Goal: Communication & Community: Ask a question

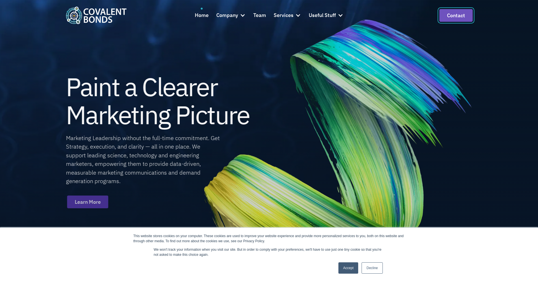
click at [452, 16] on link "Contact" at bounding box center [455, 15] width 33 height 13
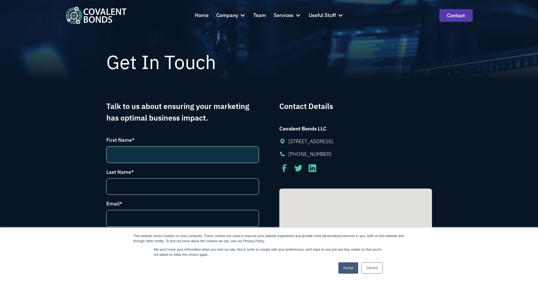
scroll to position [57, 0]
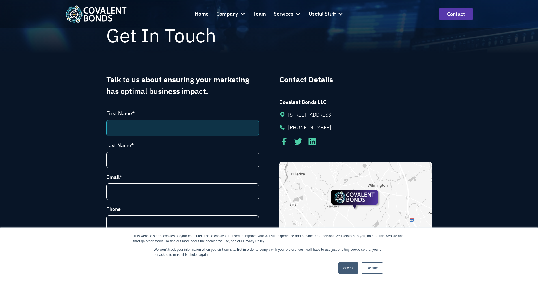
click at [163, 126] on input "First Name *" at bounding box center [182, 128] width 153 height 17
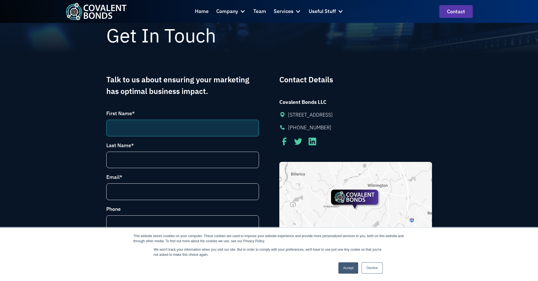
click at [146, 131] on input "First Name *" at bounding box center [182, 128] width 153 height 17
type input "Ross"
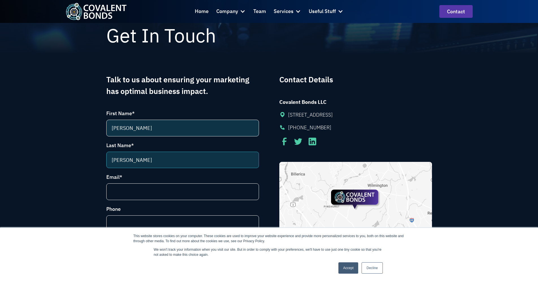
type input "Beighley"
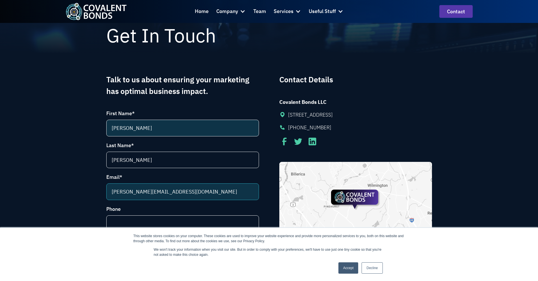
type input "ross@evoworksbio.com"
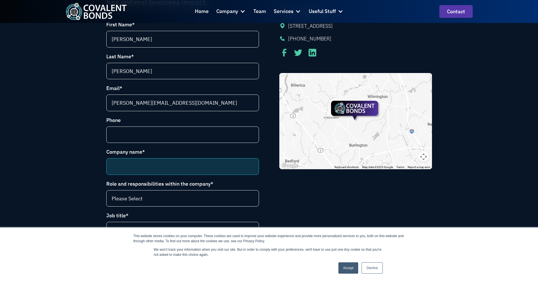
scroll to position [198, 0]
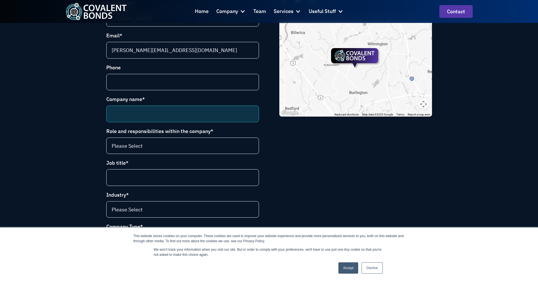
click at [165, 116] on input "Company name *" at bounding box center [182, 113] width 153 height 17
type input "Evoworks Bio"
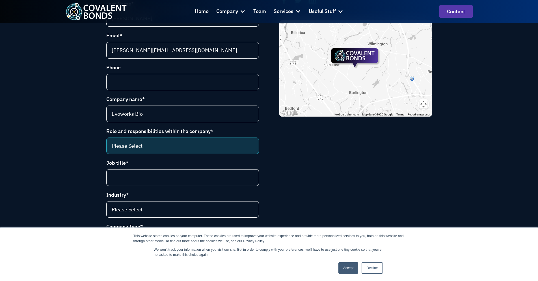
click at [168, 148] on select "Please Select CEO CCO VP Marketing Marketing Director VP Sales and Marketing Ma…" at bounding box center [182, 145] width 153 height 17
select select "CEO"
click at [106, 137] on select "Please Select CEO CCO VP Marketing Marketing Director VP Sales and Marketing Ma…" at bounding box center [182, 145] width 153 height 17
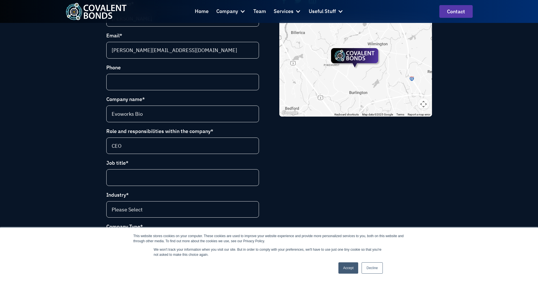
click at [285, 158] on div "Contact Details Covalent Bonds LLC 2 Upland Road Burlington, MA 01803 781-557-4…" at bounding box center [355, 222] width 153 height 581
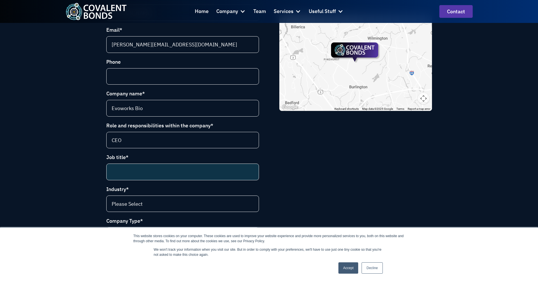
scroll to position [254, 0]
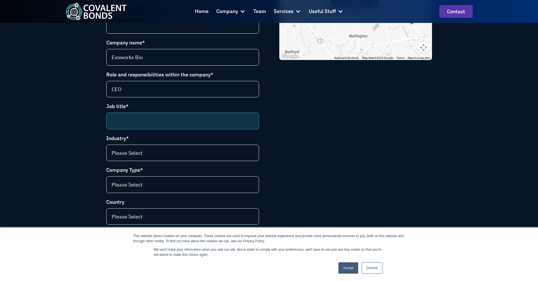
click at [179, 114] on input "Job title *" at bounding box center [182, 121] width 153 height 17
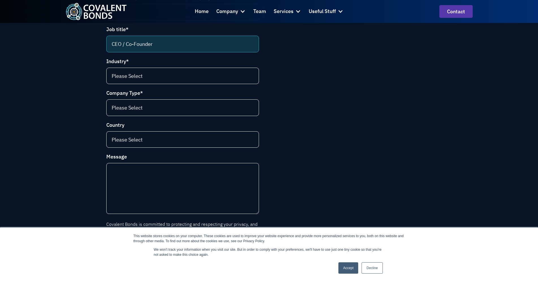
scroll to position [339, 0]
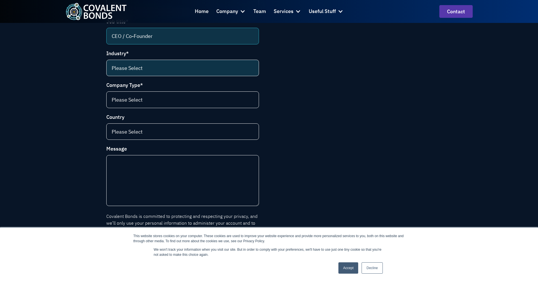
type input "CEO / Co-Founder"
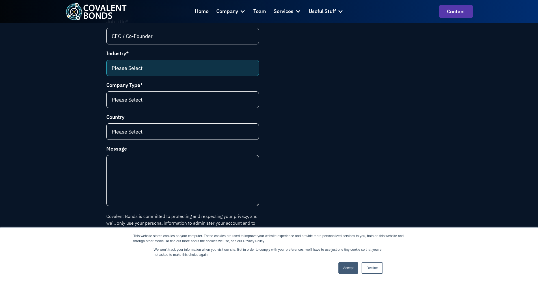
click at [170, 61] on select "Please Select Life science (selling to pharma and biotech) Food and beverage En…" at bounding box center [182, 68] width 153 height 17
click at [166, 65] on select "Please Select Life science (selling to pharma and biotech) Food and beverage En…" at bounding box center [182, 68] width 153 height 17
select select "Life science (selling to pharma and biotech)"
click at [106, 60] on select "Please Select Life science (selling to pharma and biotech) Food and beverage En…" at bounding box center [182, 68] width 153 height 17
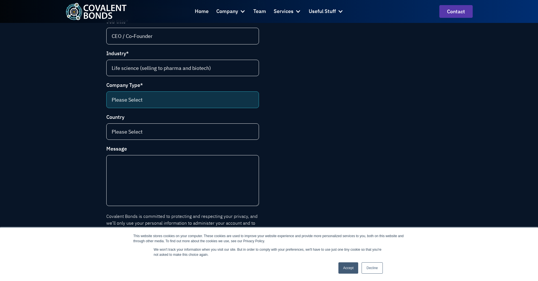
click at [152, 103] on select "Please Select Instrumentation manufacturer Contract service provider Tools and …" at bounding box center [182, 99] width 153 height 17
select select "Instrumentation manufacturer"
click at [106, 91] on select "Please Select Instrumentation manufacturer Contract service provider Tools and …" at bounding box center [182, 99] width 153 height 17
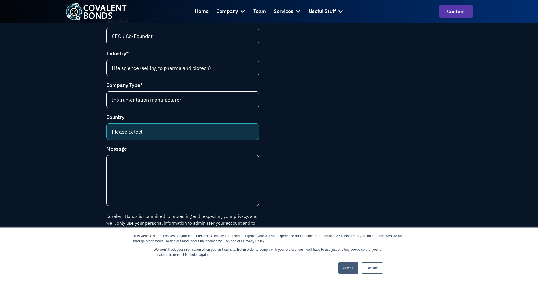
click at [158, 130] on select "Please Select Argentina Australia Austria Belgium Bolivia Brazil Bulgaria Canad…" at bounding box center [182, 131] width 153 height 17
select select "[GEOGRAPHIC_DATA]"
click at [106, 123] on select "Please Select Argentina Australia Austria Belgium Bolivia Brazil Bulgaria Canad…" at bounding box center [182, 131] width 153 height 17
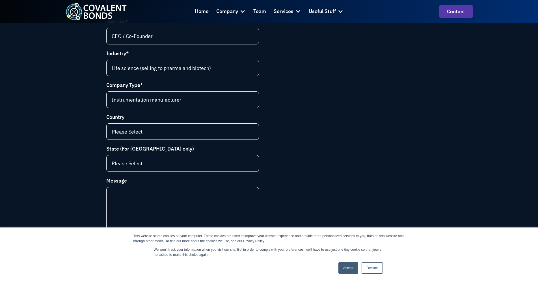
click at [313, 170] on div "Contact Details Covalent Bonds LLC 2 Upland Road Burlington, MA 01803 781-557-4…" at bounding box center [355, 97] width 153 height 613
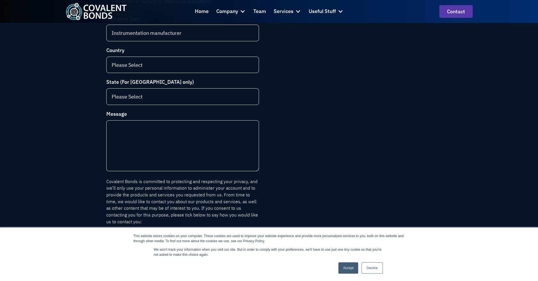
scroll to position [396, 0]
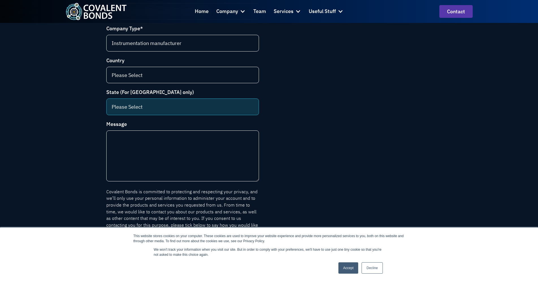
click at [181, 114] on select "Please Select Alabama Alaska Arizona Arkansas Bermuda California Colorado Conne…" at bounding box center [182, 106] width 153 height 17
click at [176, 112] on select "Please Select Alabama Alaska Arizona Arkansas Bermuda California Colorado Conne…" at bounding box center [182, 106] width 153 height 17
select select "Massachusetts"
click at [106, 98] on select "Please Select Alabama Alaska Arizona Arkansas Bermuda California Colorado Conne…" at bounding box center [182, 106] width 153 height 17
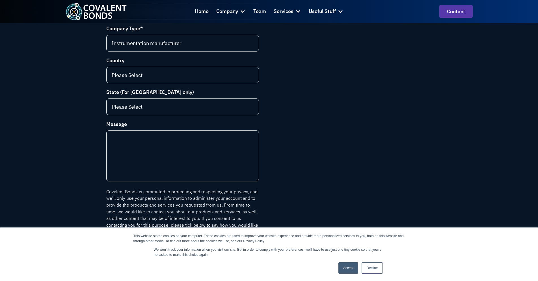
click at [299, 126] on div "Contact Details Covalent Bonds LLC 2 Upland Road Burlington, MA 01803 781-557-4…" at bounding box center [355, 41] width 153 height 613
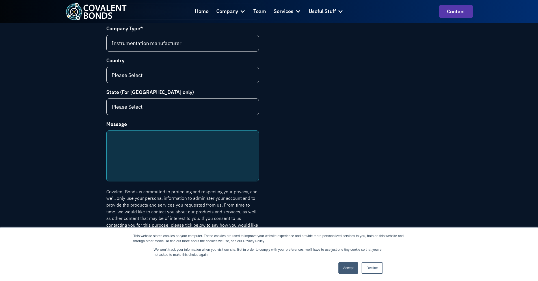
click at [201, 154] on textarea "Message" at bounding box center [182, 155] width 153 height 51
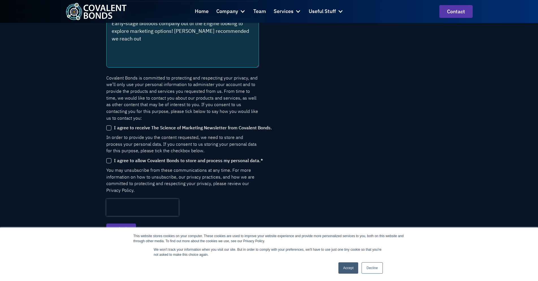
scroll to position [537, 0]
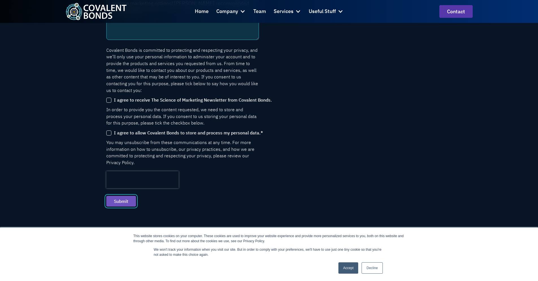
type textarea "Early-stage biotools company out of the Engine looking to explore marketing opt…"
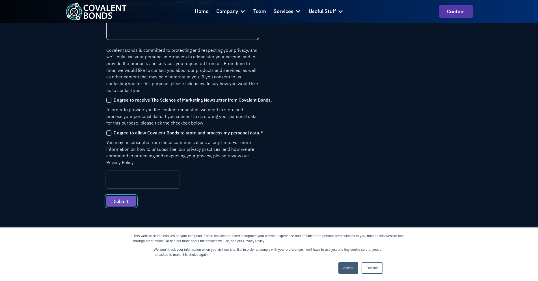
click at [118, 196] on input "Submit" at bounding box center [121, 201] width 30 height 11
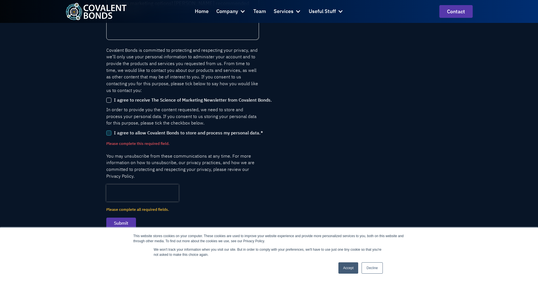
click at [106, 130] on input "I agree to allow Covalent Bonds to store and process my personal data. *" at bounding box center [108, 132] width 5 height 5
checkbox input "true"
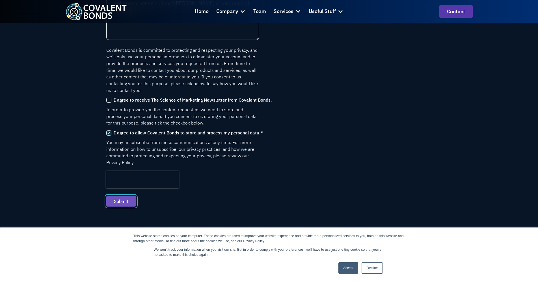
click at [118, 196] on input "Submit" at bounding box center [121, 201] width 30 height 11
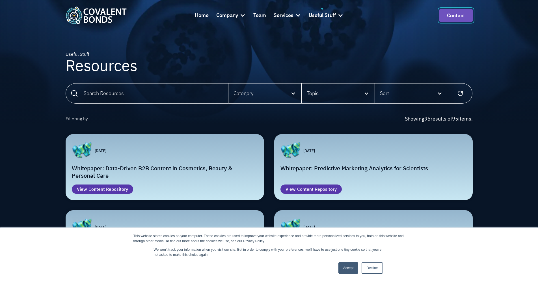
click at [455, 14] on link "Contact" at bounding box center [455, 15] width 33 height 13
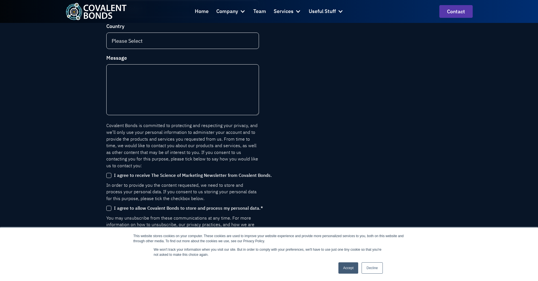
scroll to position [396, 0]
